Goal: Complete application form: Complete application form

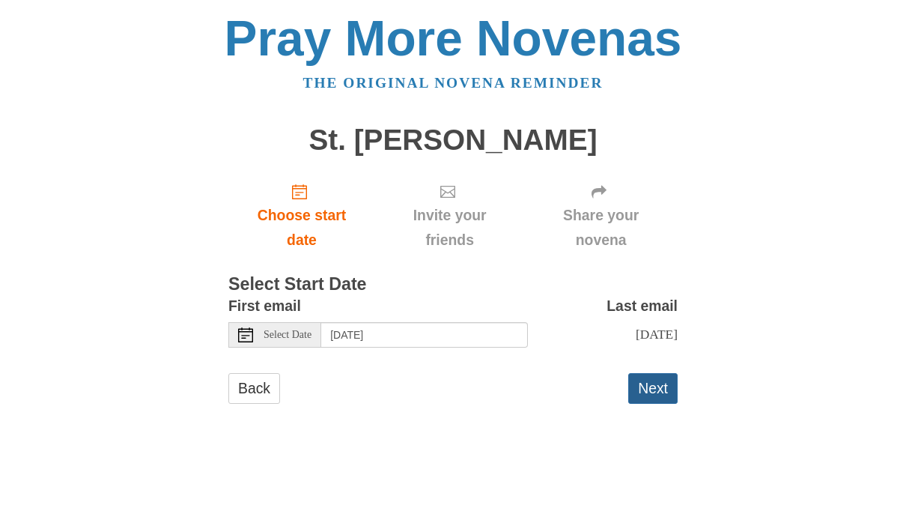
click at [653, 393] on button "Next" at bounding box center [652, 388] width 49 height 31
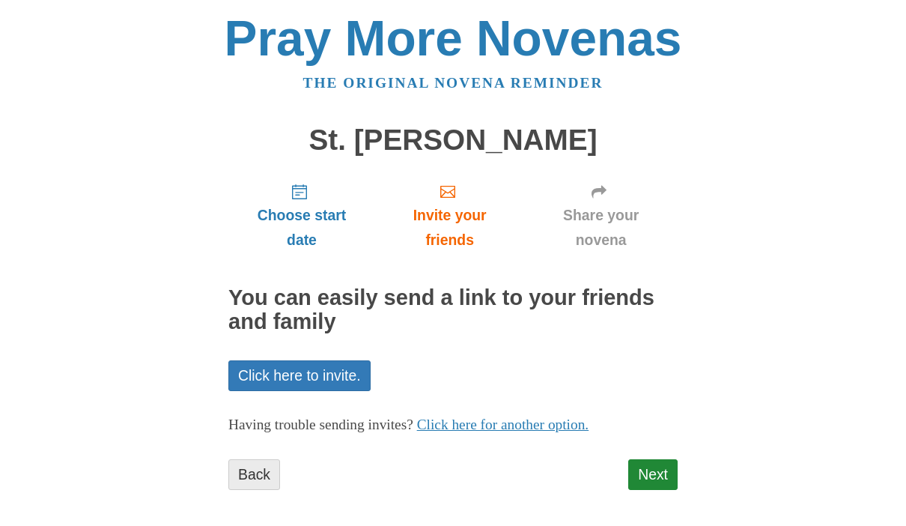
click at [251, 470] on link "Back" at bounding box center [254, 474] width 52 height 31
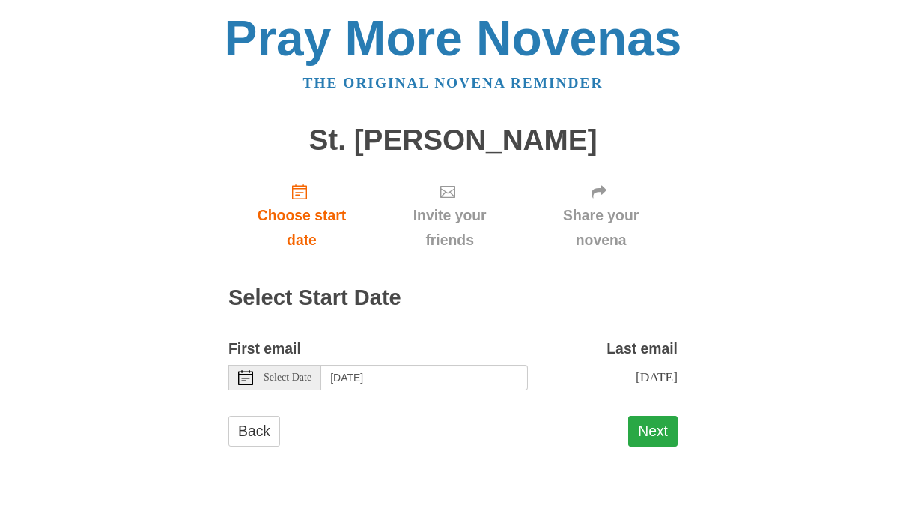
click at [670, 435] on button "Next" at bounding box center [652, 431] width 49 height 31
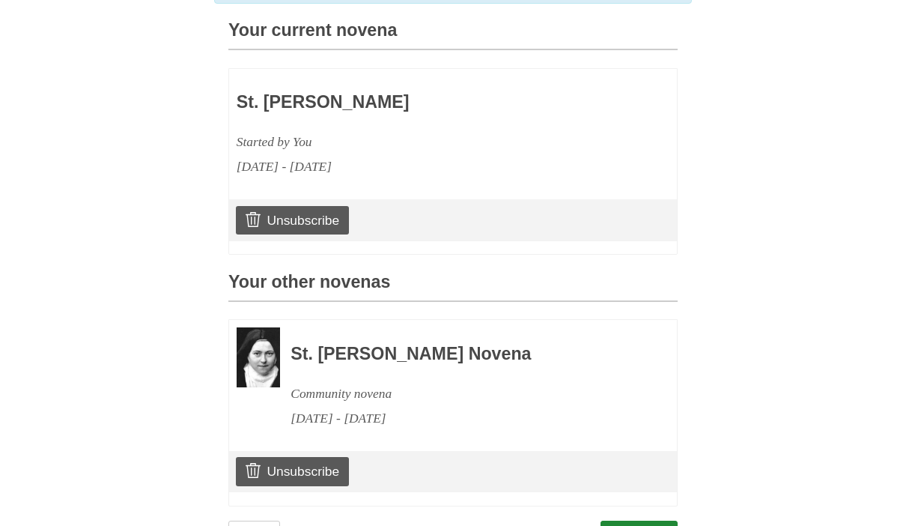
scroll to position [393, 0]
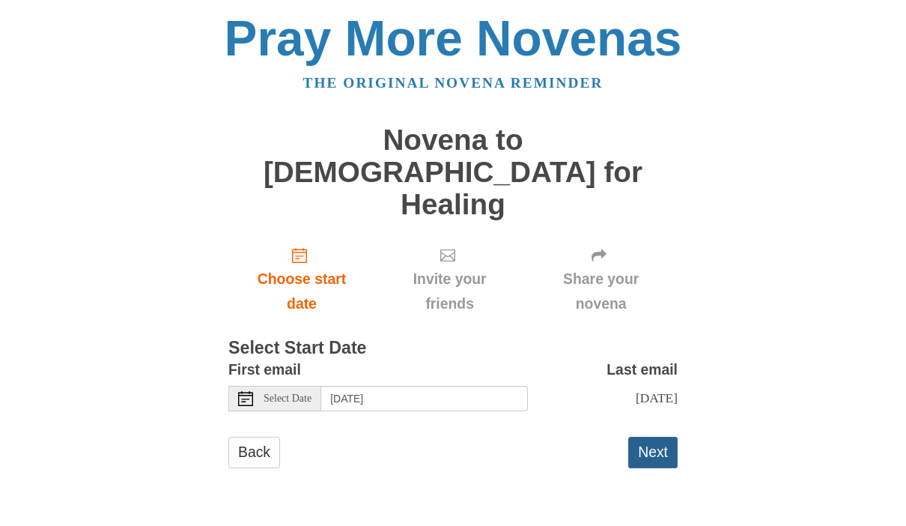
click at [663, 437] on button "Next" at bounding box center [652, 452] width 49 height 31
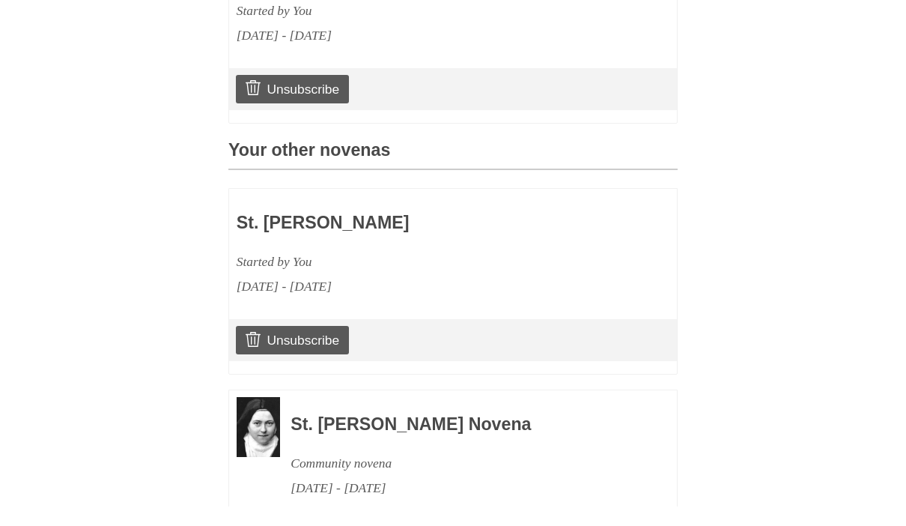
scroll to position [592, 0]
